Goal: Information Seeking & Learning: Learn about a topic

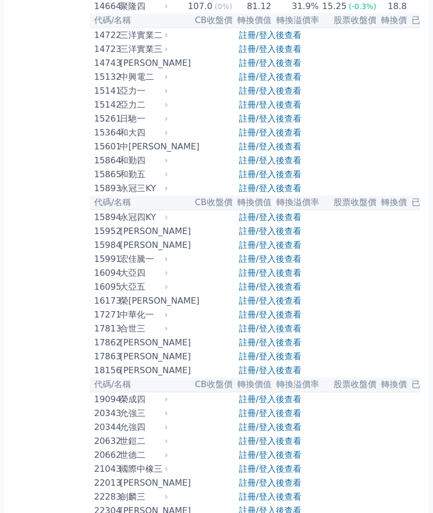
click at [264, 193] on link "註冊/登入後查看" at bounding box center [270, 188] width 63 height 10
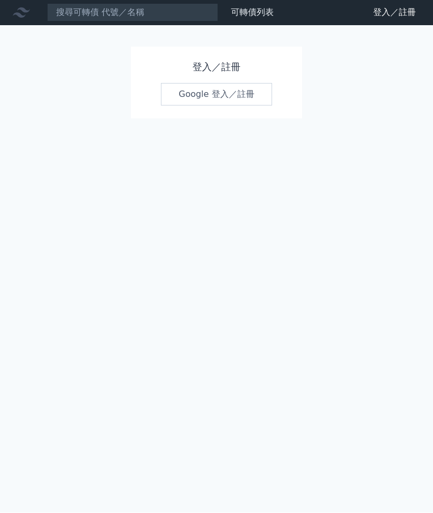
click at [196, 83] on link "Google 登入／註冊" at bounding box center [216, 94] width 111 height 22
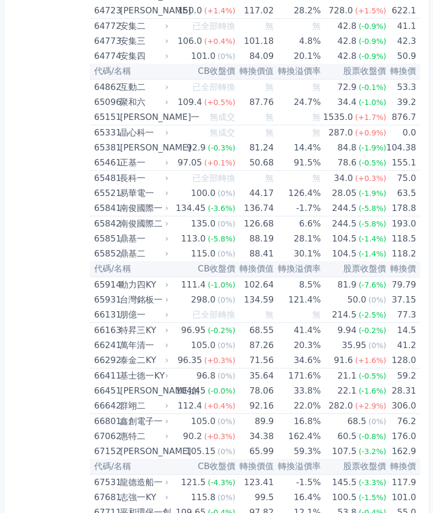
click at [213, 325] on div "(-0.2%)" at bounding box center [222, 330] width 28 height 15
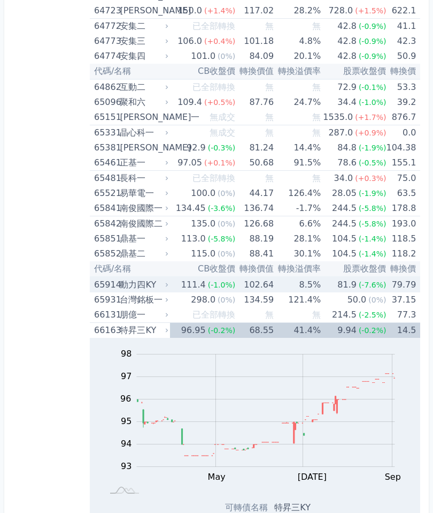
click at [242, 287] on td "102.64" at bounding box center [254, 285] width 39 height 16
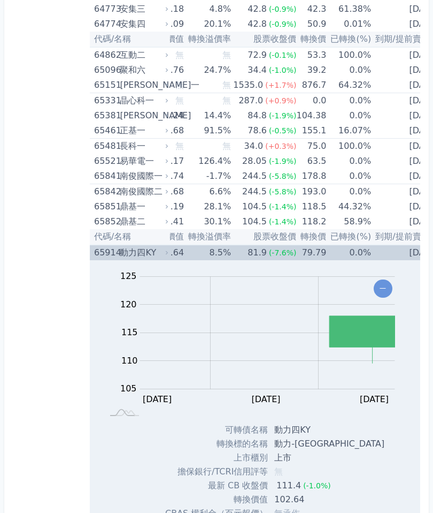
scroll to position [4993, 0]
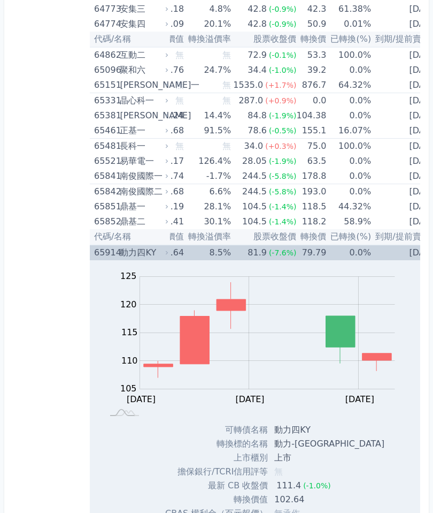
click at [246, 246] on div "81.9" at bounding box center [258, 252] width 24 height 15
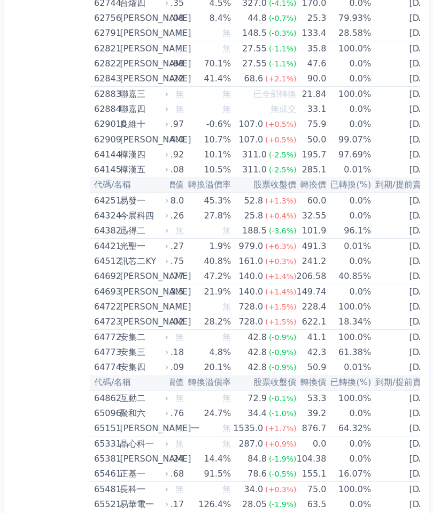
scroll to position [4647, 0]
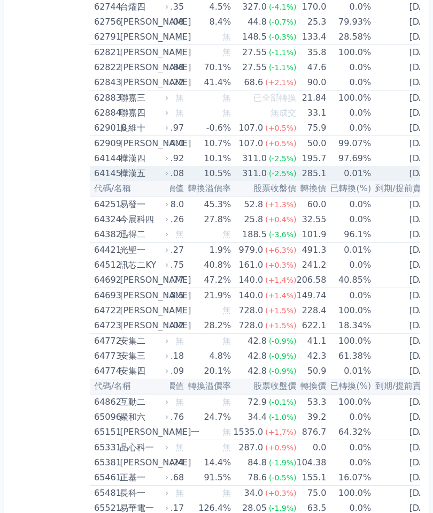
click at [269, 177] on span "(-2.5%)" at bounding box center [283, 173] width 28 height 9
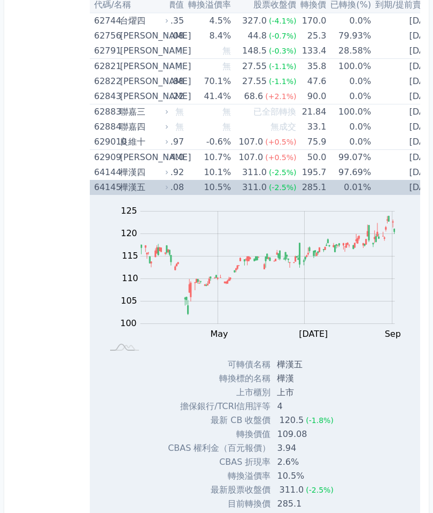
scroll to position [4632, 0]
click at [243, 192] on div "311.0" at bounding box center [254, 187] width 29 height 15
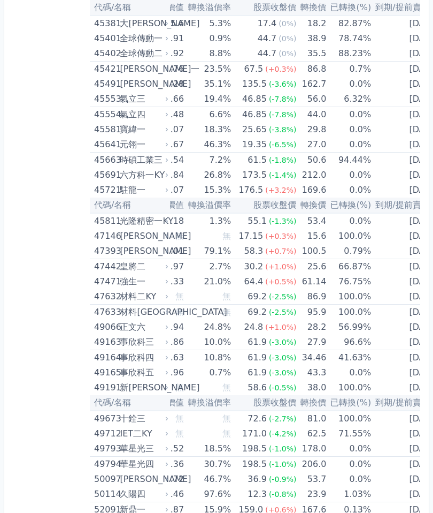
scroll to position [3198, 0]
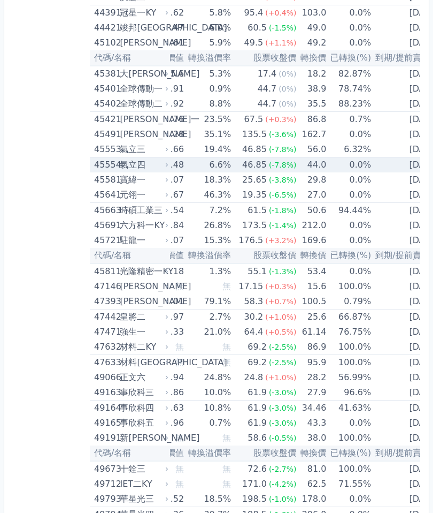
click at [113, 162] on div "45554" at bounding box center [105, 164] width 23 height 15
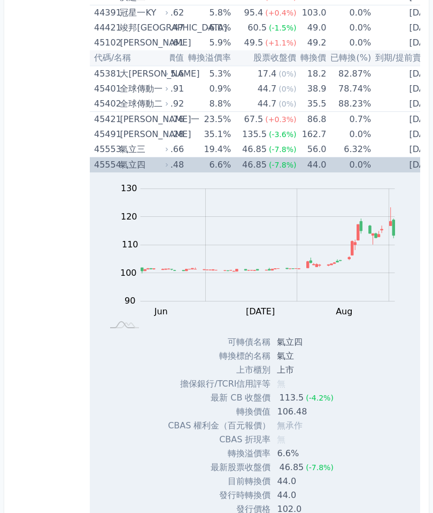
click at [109, 165] on div "45554" at bounding box center [105, 164] width 23 height 15
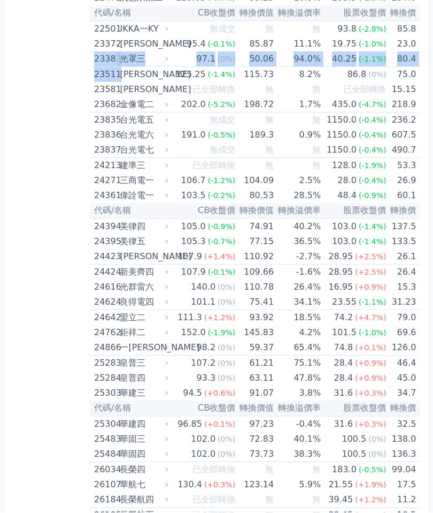
scroll to position [874, 0]
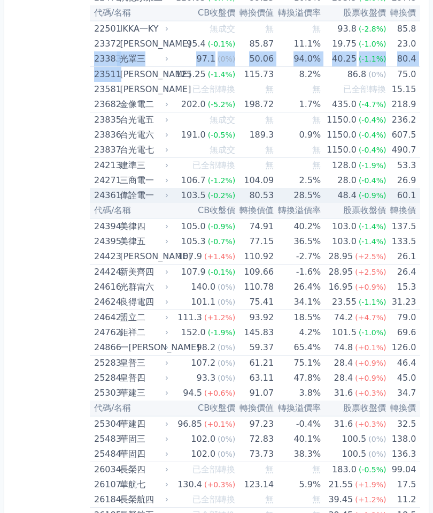
click at [112, 190] on div "24361" at bounding box center [105, 195] width 23 height 15
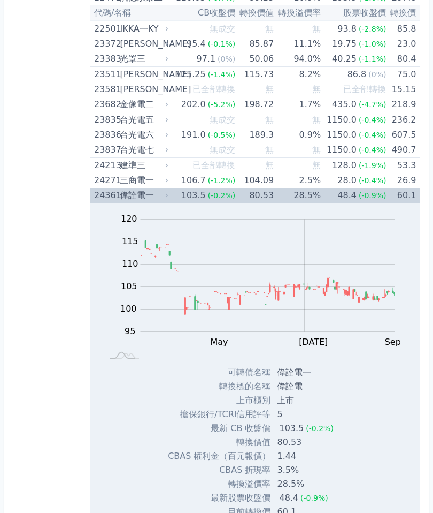
click at [120, 182] on div "三商電一" at bounding box center [143, 180] width 47 height 15
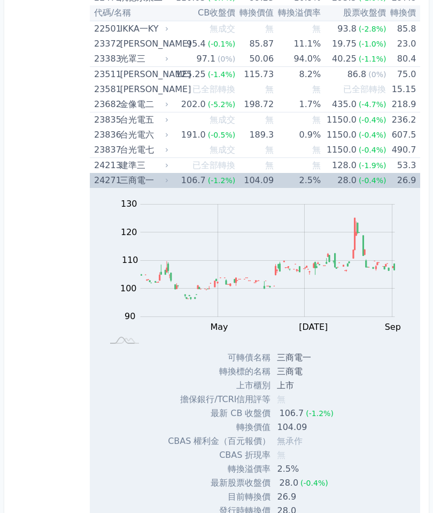
click at [106, 186] on div "24271" at bounding box center [105, 180] width 23 height 15
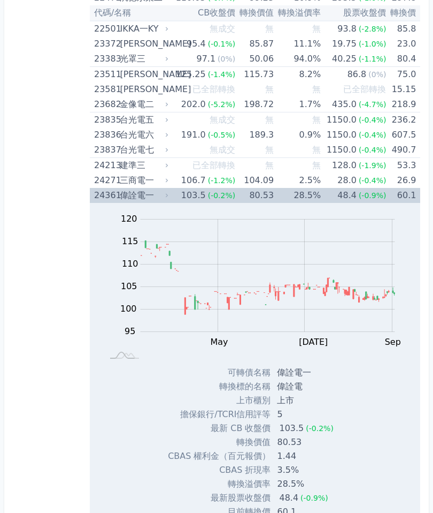
click at [135, 202] on div "偉詮電一" at bounding box center [143, 195] width 47 height 15
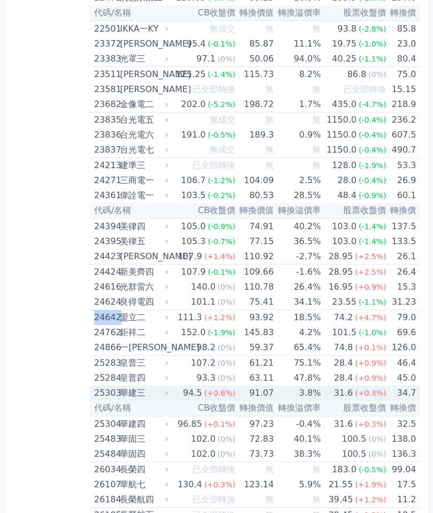
click at [101, 399] on div "25303" at bounding box center [105, 392] width 23 height 15
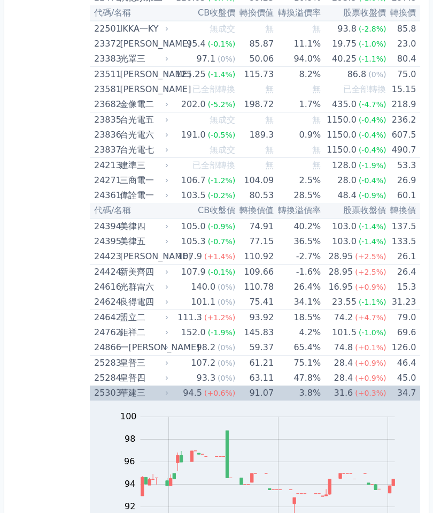
click at [110, 394] on div "25303" at bounding box center [105, 392] width 23 height 15
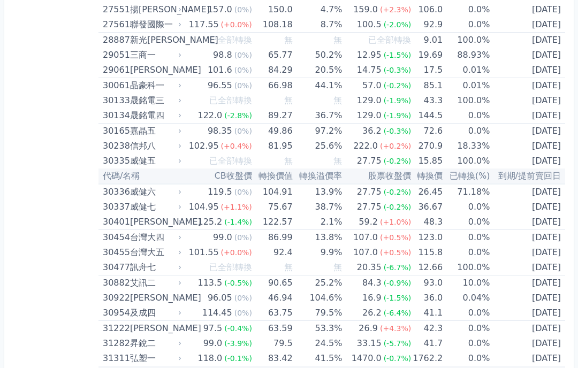
scroll to position [1501, 0]
